Goal: Check status: Check status

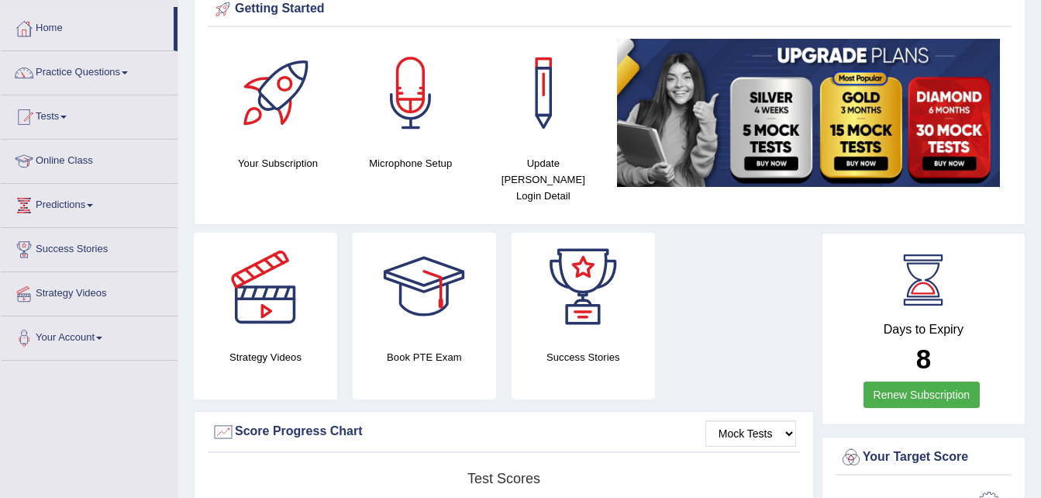
scroll to position [31, 0]
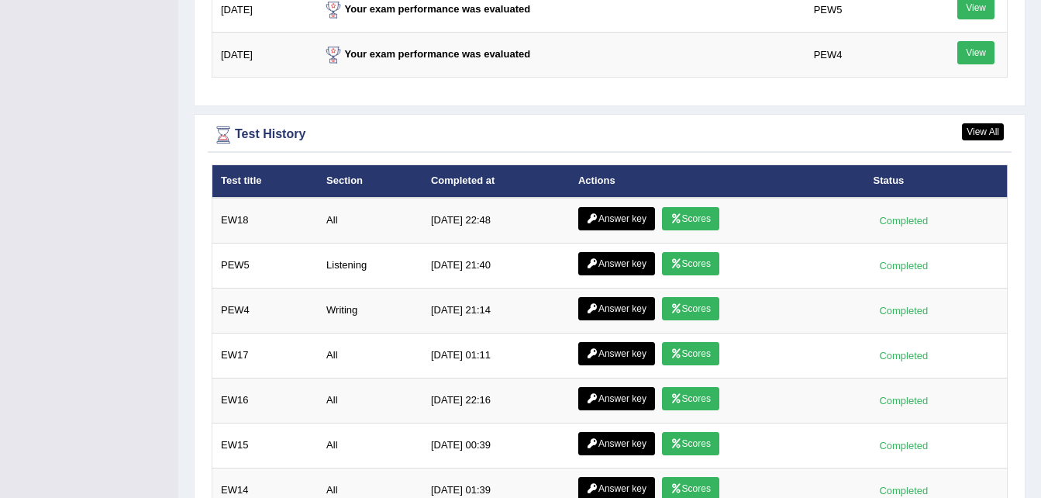
scroll to position [2067, 0]
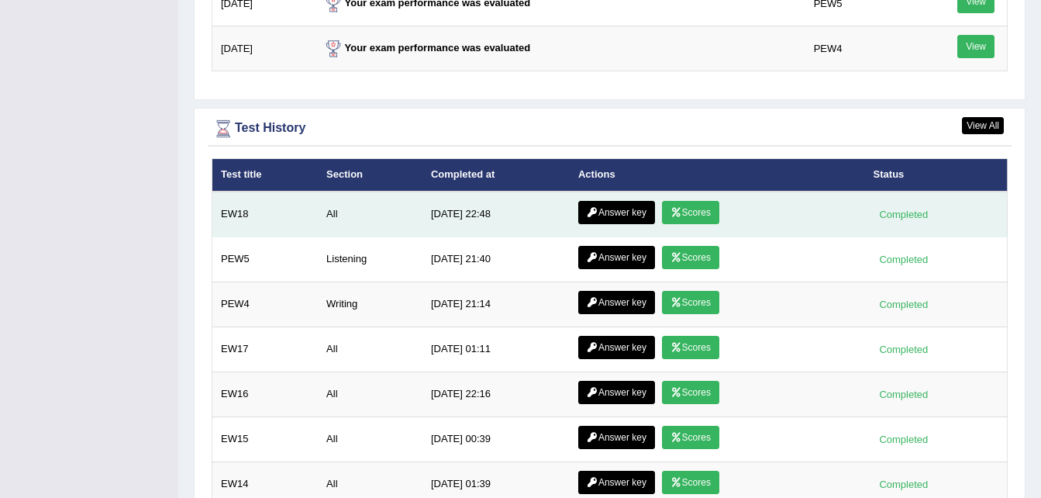
click at [685, 201] on link "Scores" at bounding box center [690, 212] width 57 height 23
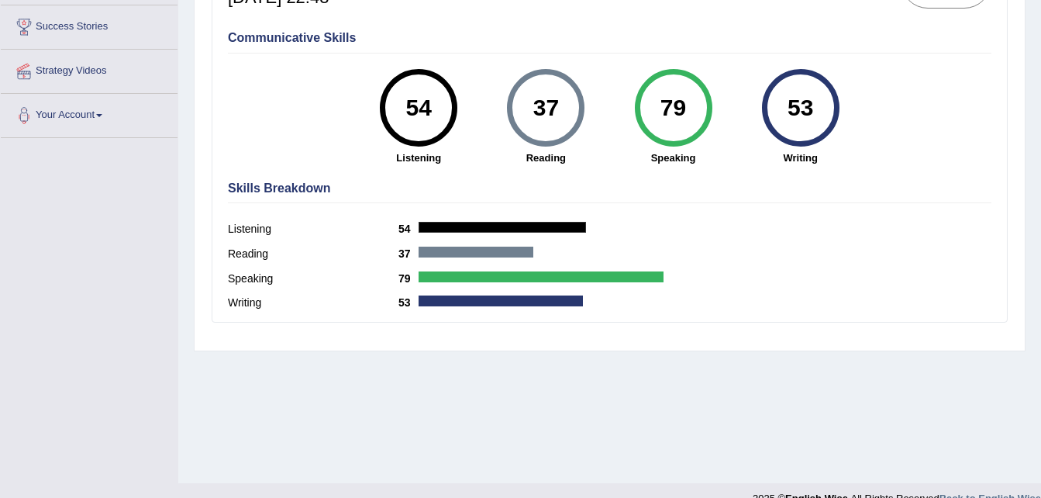
scroll to position [316, 0]
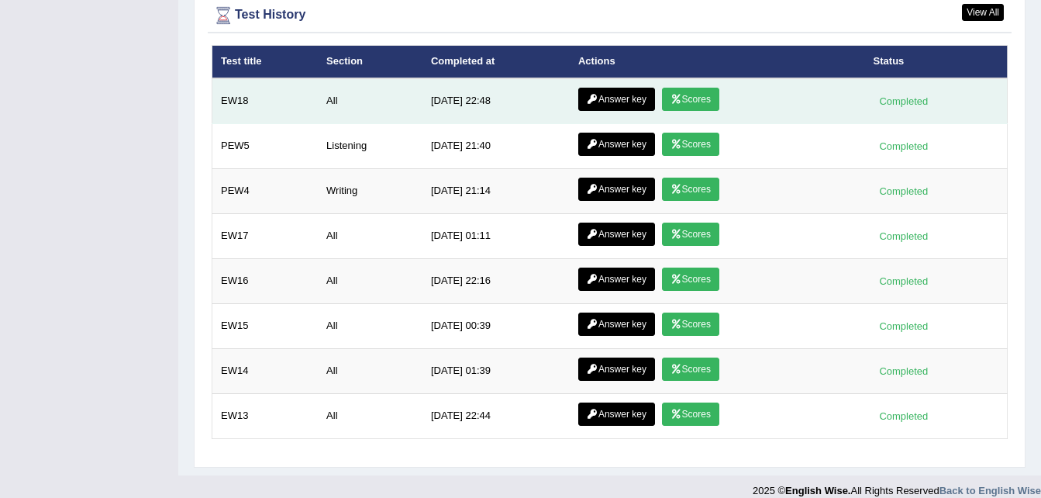
click at [630, 88] on link "Answer key" at bounding box center [616, 99] width 77 height 23
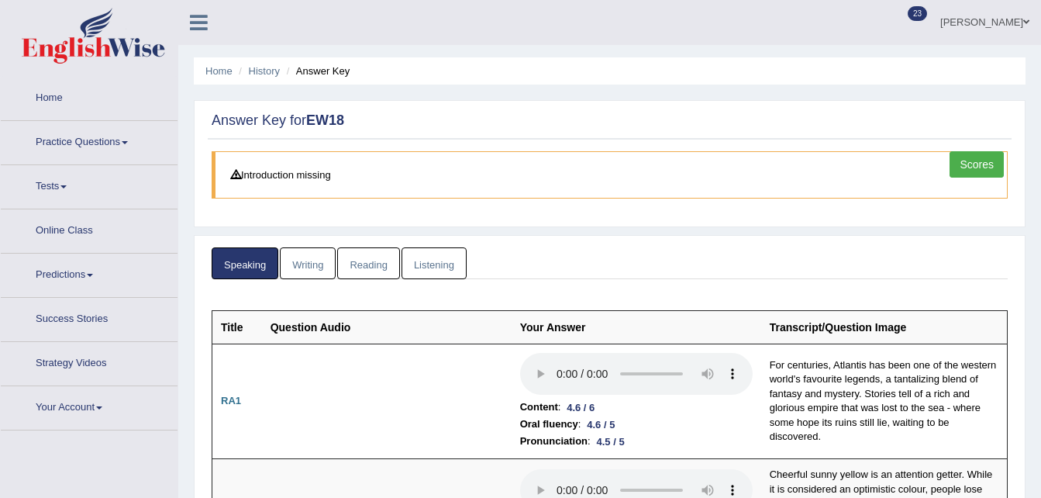
scroll to position [168, 0]
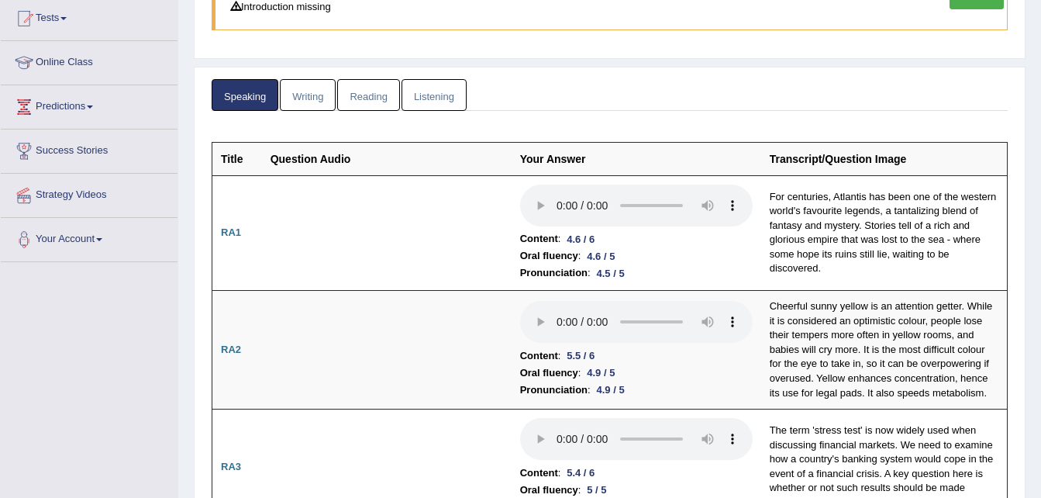
click at [384, 98] on link "Reading" at bounding box center [368, 95] width 62 height 32
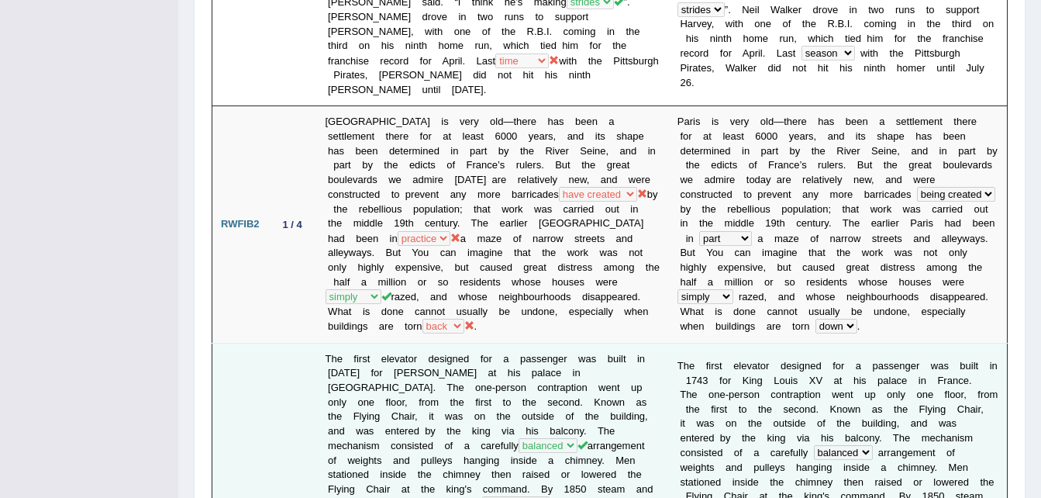
scroll to position [517, 0]
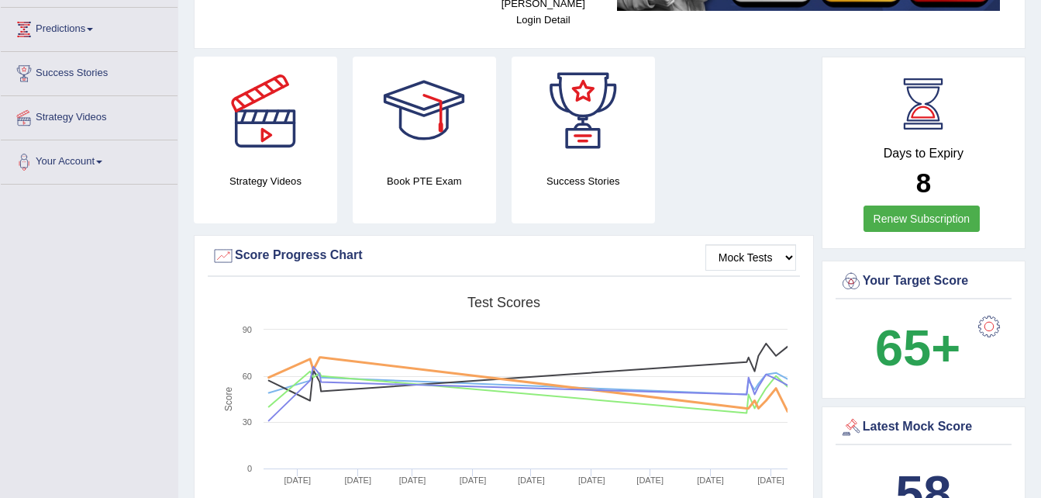
scroll to position [209, 0]
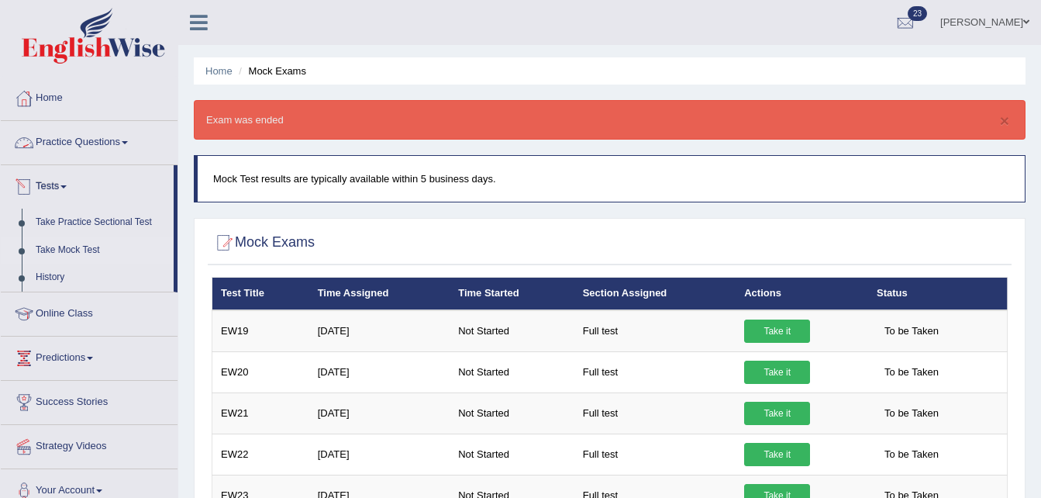
click at [81, 147] on link "Practice Questions" at bounding box center [89, 140] width 177 height 39
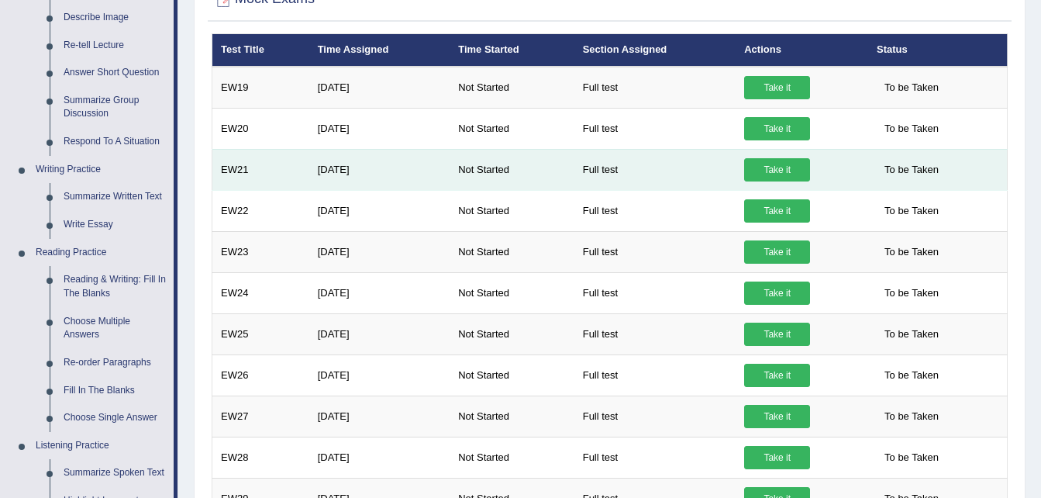
scroll to position [243, 0]
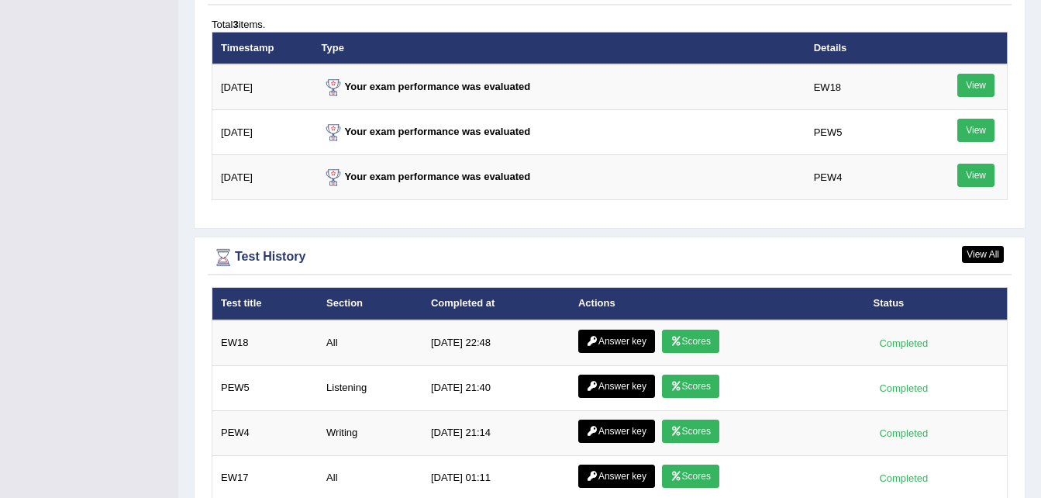
scroll to position [1942, 0]
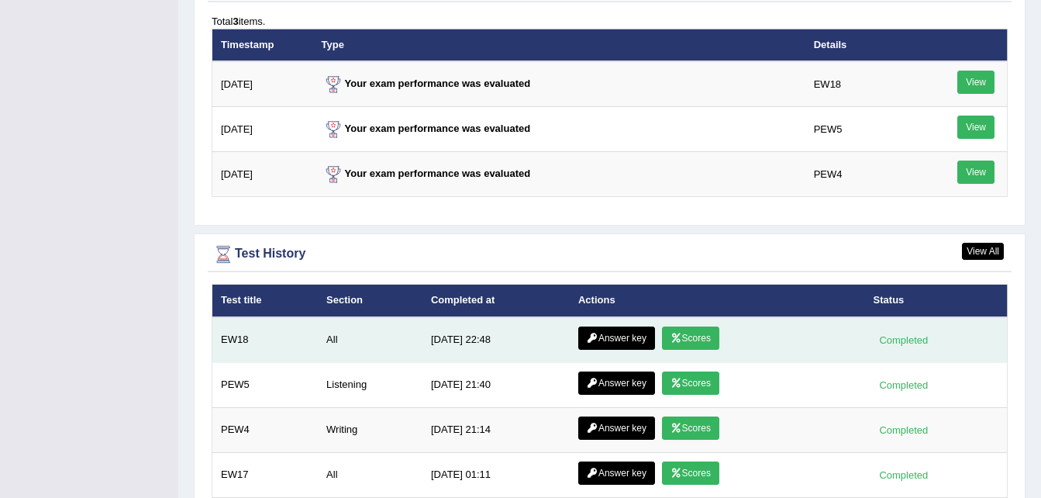
click at [682, 326] on link "Scores" at bounding box center [690, 337] width 57 height 23
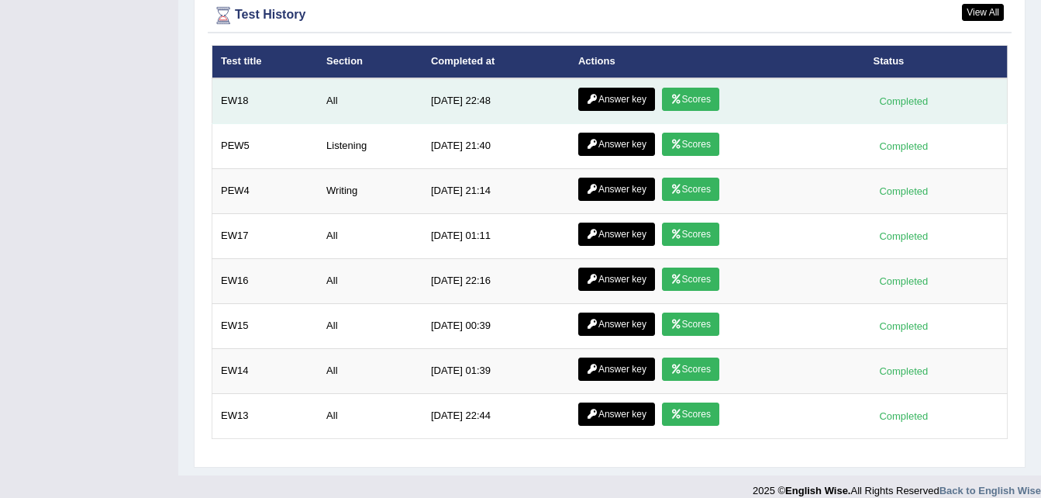
click at [620, 88] on link "Answer key" at bounding box center [616, 99] width 77 height 23
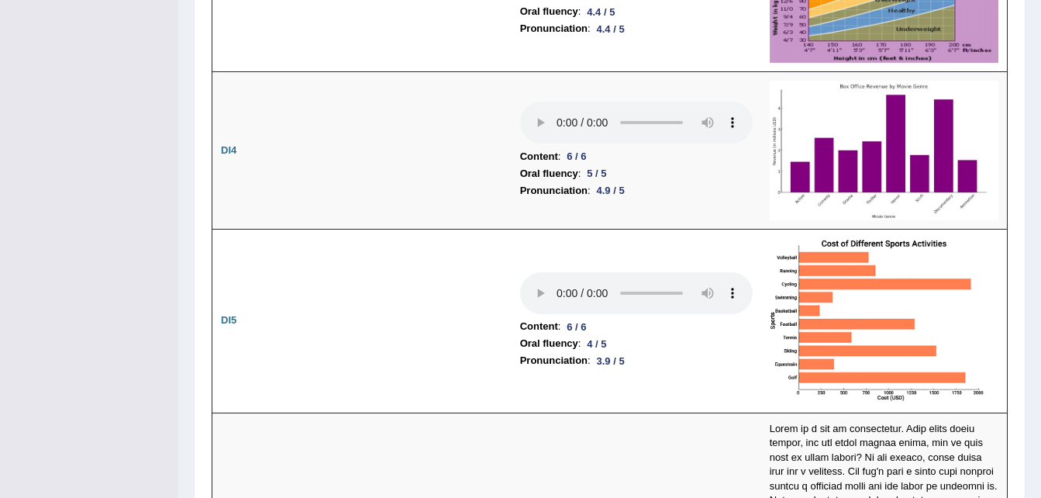
scroll to position [2677, 0]
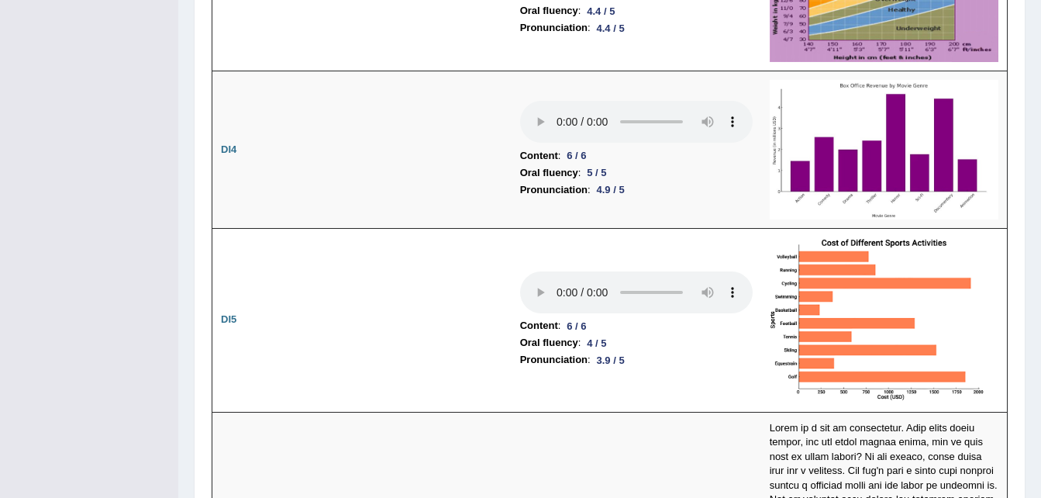
click at [765, 228] on td at bounding box center [884, 320] width 247 height 184
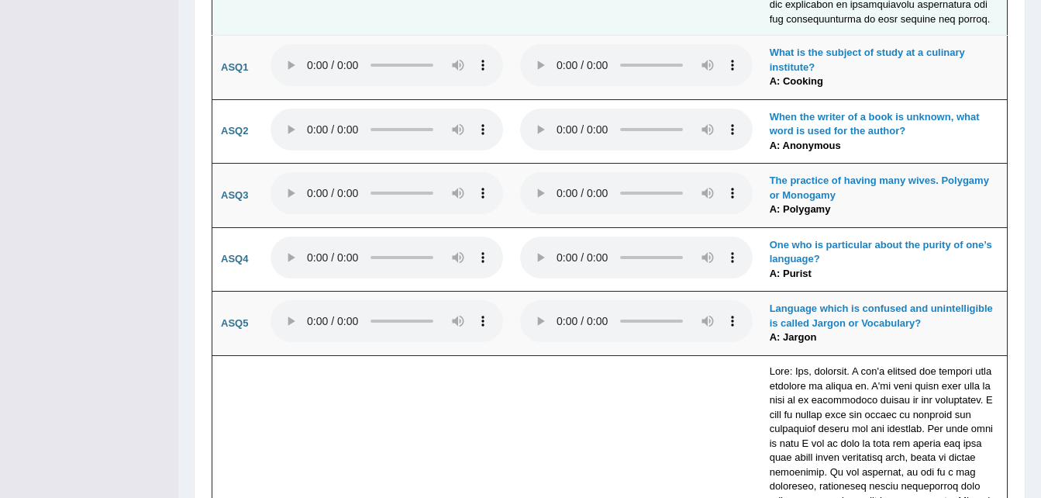
scroll to position [3925, 0]
